Goal: Task Accomplishment & Management: Manage account settings

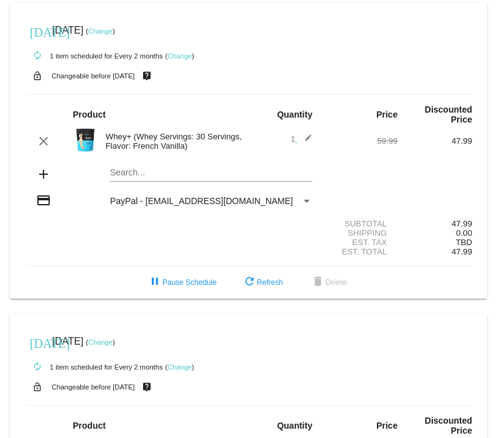
click at [113, 29] on link "Change" at bounding box center [100, 30] width 24 height 7
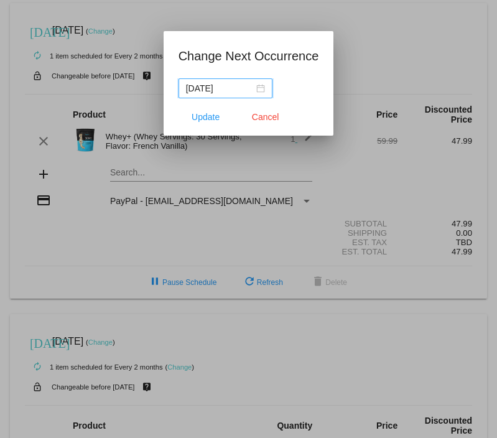
click at [248, 90] on div "[DATE]" at bounding box center [225, 88] width 79 height 14
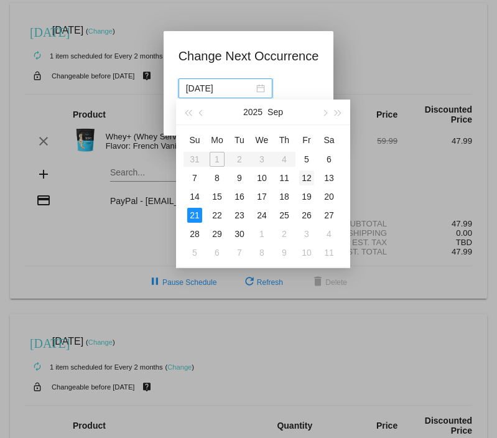
click at [303, 177] on div "12" at bounding box center [306, 177] width 15 height 15
type input "[DATE]"
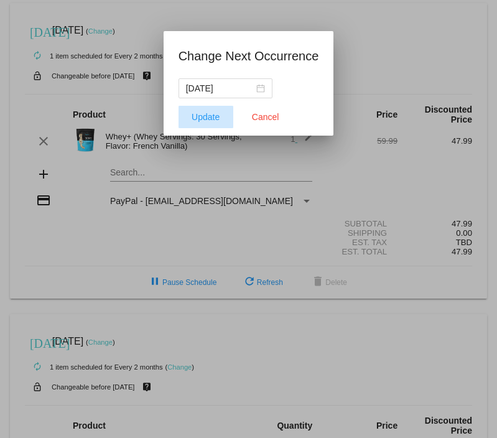
click at [205, 115] on span "Update" at bounding box center [206, 117] width 28 height 10
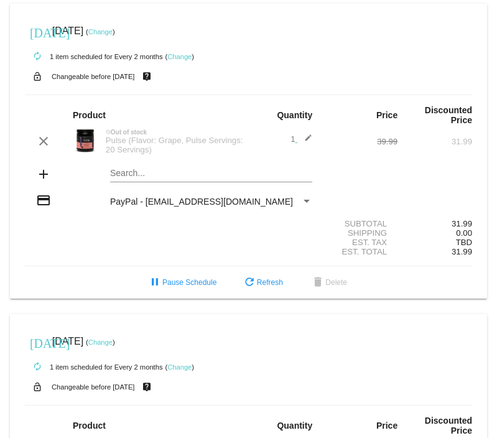
scroll to position [302, 0]
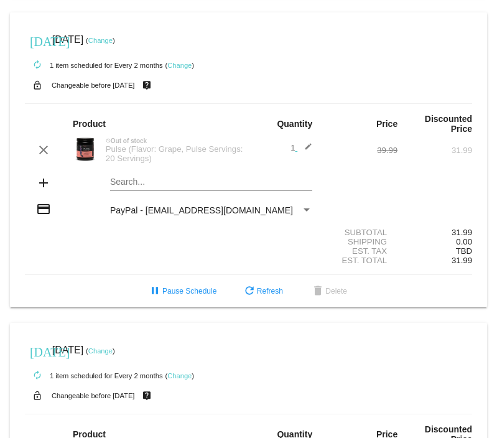
click at [113, 44] on link "Change" at bounding box center [100, 40] width 24 height 7
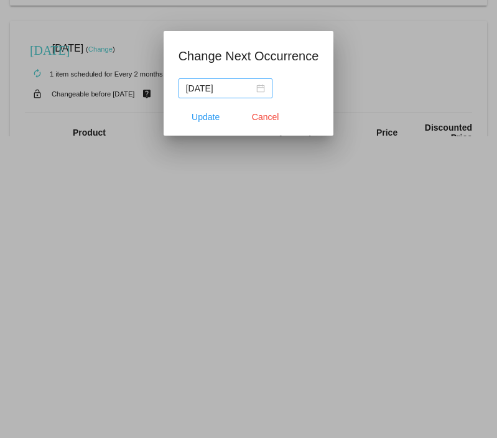
click at [251, 89] on div "2025-09-14" at bounding box center [225, 88] width 79 height 14
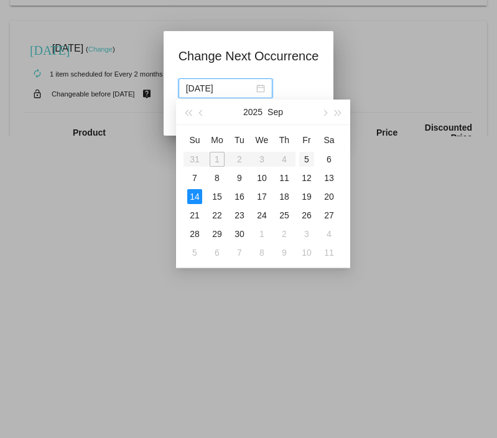
click at [302, 158] on div "5" at bounding box center [306, 159] width 15 height 15
type input "2025-09-05"
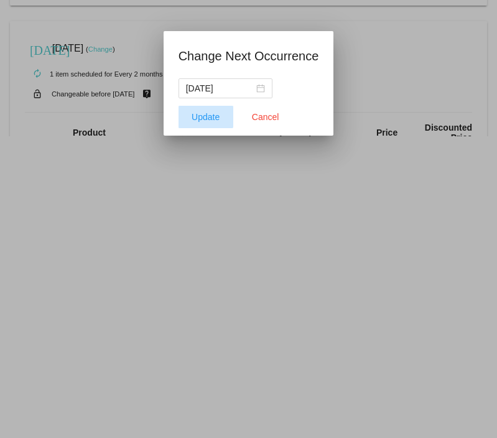
click at [199, 116] on span "Update" at bounding box center [206, 117] width 28 height 10
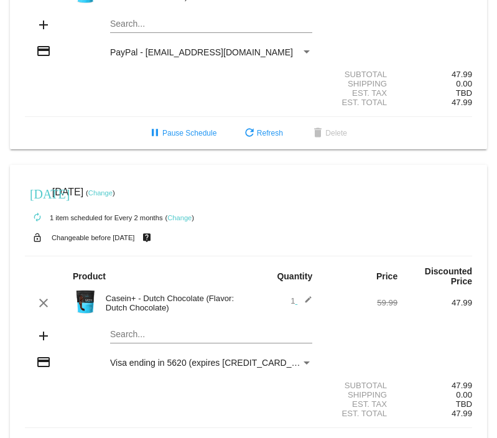
scroll to position [512, 0]
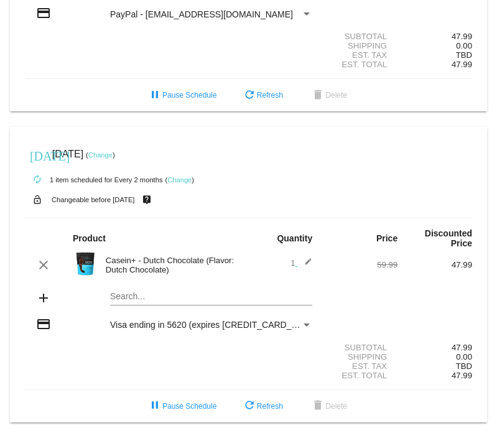
click at [179, 176] on link "Change" at bounding box center [179, 179] width 24 height 7
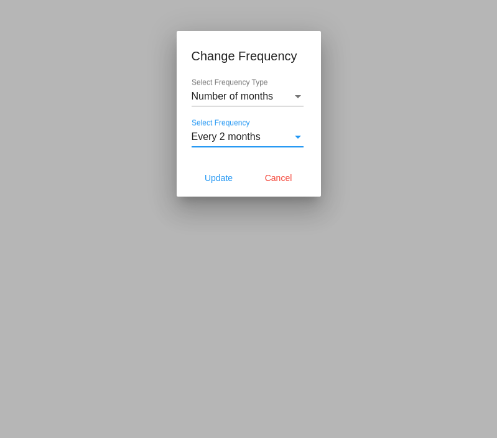
click at [297, 136] on div "Select Frequency" at bounding box center [298, 137] width 6 height 3
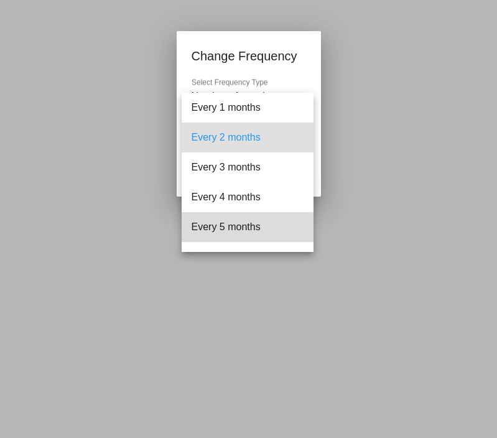
click at [241, 228] on span "Every 5 months" at bounding box center [248, 227] width 112 height 30
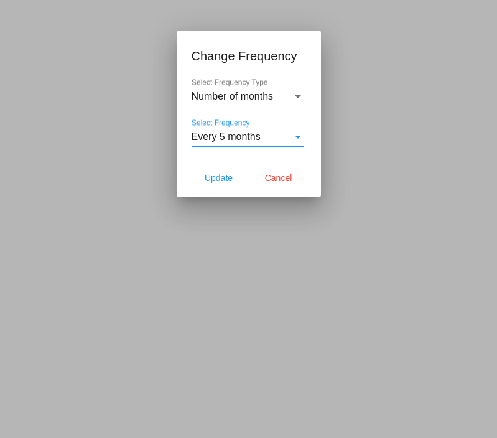
click at [260, 91] on span "Number of months" at bounding box center [233, 96] width 82 height 11
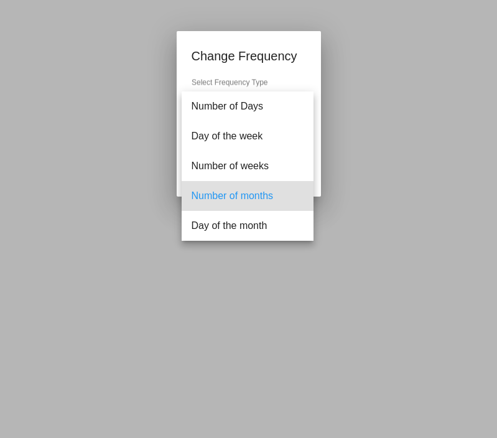
click at [373, 78] on div at bounding box center [248, 219] width 497 height 438
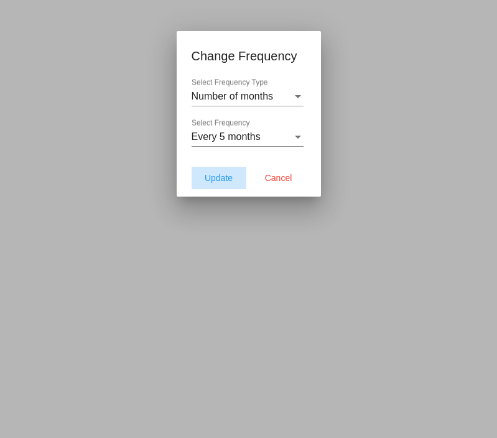
click at [211, 179] on span "Update" at bounding box center [219, 178] width 28 height 10
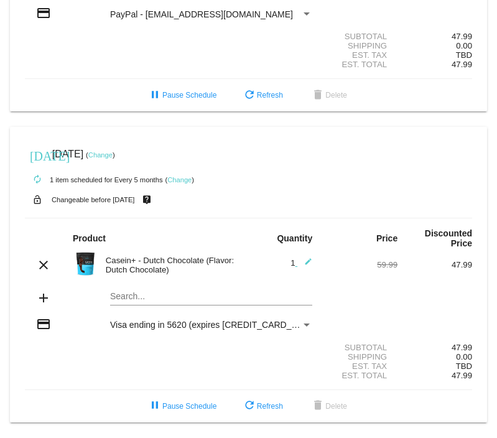
click at [113, 152] on link "Change" at bounding box center [100, 154] width 24 height 7
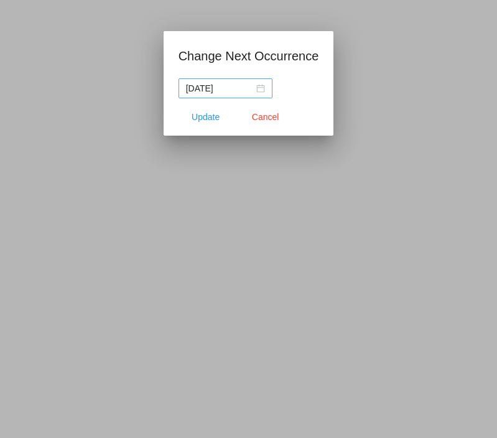
click at [248, 87] on div "[DATE]" at bounding box center [225, 88] width 79 height 14
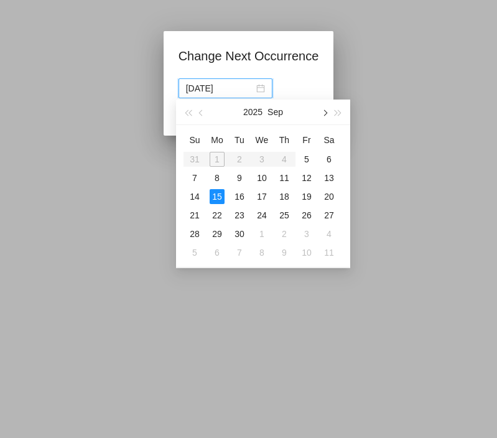
click at [324, 114] on span "button" at bounding box center [324, 113] width 6 height 6
click at [330, 196] on div "15" at bounding box center [329, 196] width 15 height 15
type input "[DATE]"
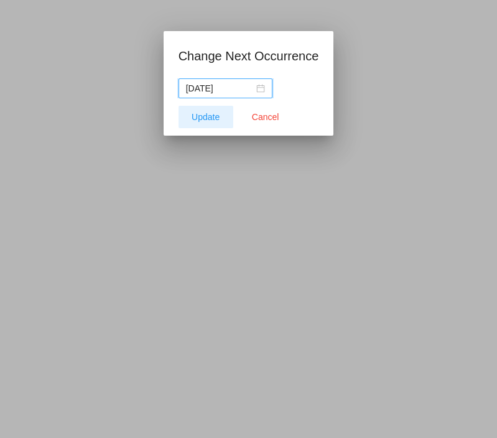
click at [207, 116] on span "Update" at bounding box center [206, 117] width 28 height 10
